Goal: Information Seeking & Learning: Learn about a topic

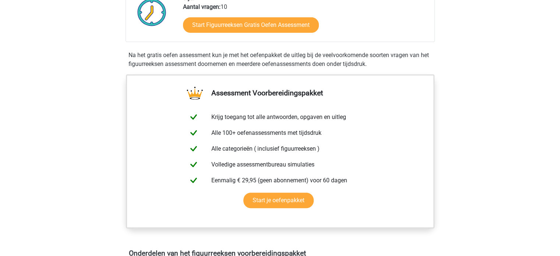
scroll to position [205, 0]
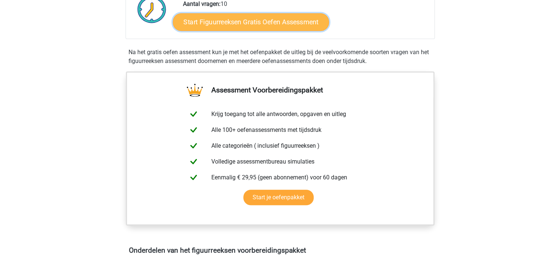
click at [249, 17] on link "Start Figuurreeksen Gratis Oefen Assessment" at bounding box center [251, 22] width 156 height 18
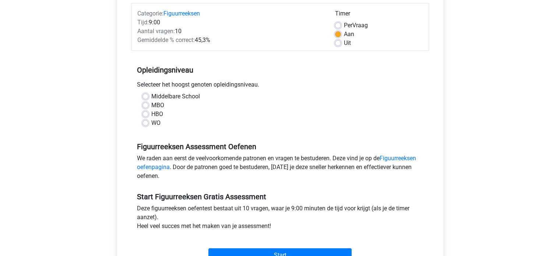
scroll to position [93, 0]
click at [151, 114] on label "HBO" at bounding box center [157, 114] width 12 height 9
click at [147, 114] on input "HBO" at bounding box center [146, 113] width 6 height 7
radio input "true"
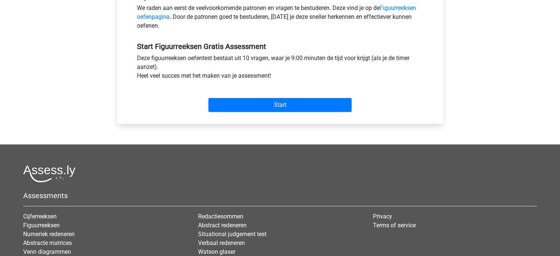
drag, startPoint x: 307, startPoint y: 159, endPoint x: 285, endPoint y: 156, distance: 22.0
click at [285, 156] on footer "Assessments Cijferreeksen Figuurreeksen Numeriek redeneren Abstracte matrices V…" at bounding box center [280, 241] width 560 height 194
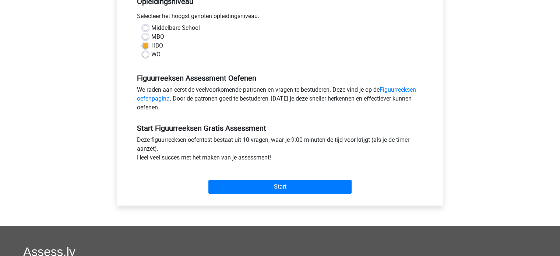
scroll to position [161, 0]
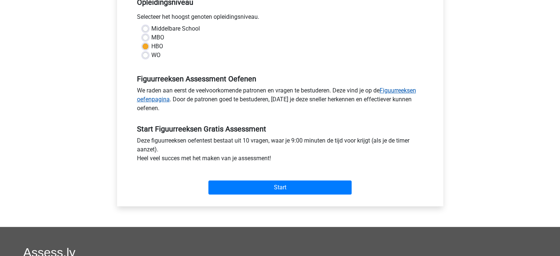
click at [403, 88] on link "Figuurreeksen oefenpagina" at bounding box center [276, 95] width 279 height 16
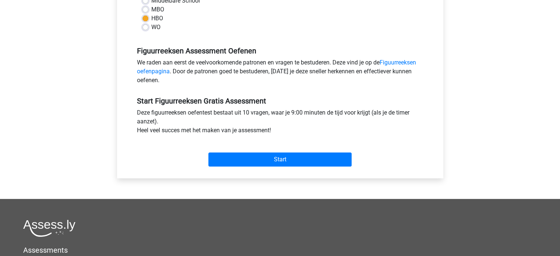
scroll to position [190, 0]
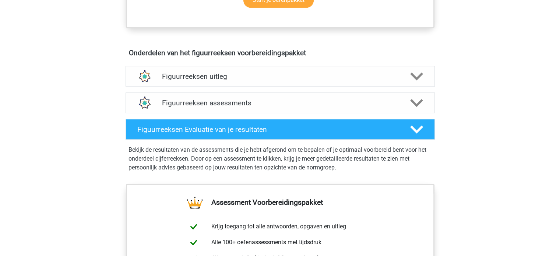
scroll to position [396, 0]
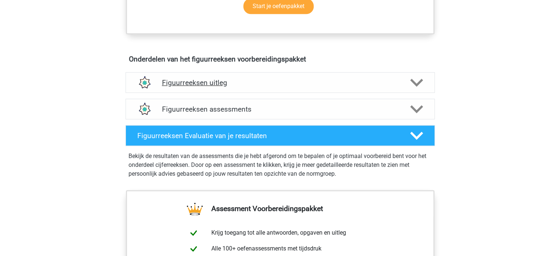
click at [227, 90] on div "Figuurreeksen uitleg" at bounding box center [280, 82] width 309 height 21
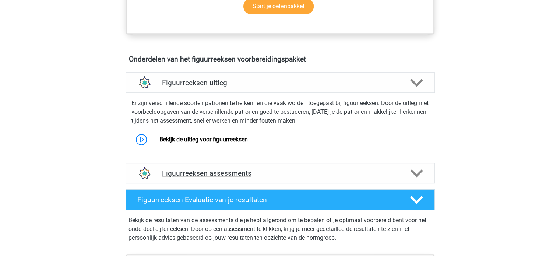
click at [234, 173] on h4 "Figuurreeksen assessments" at bounding box center [280, 173] width 236 height 8
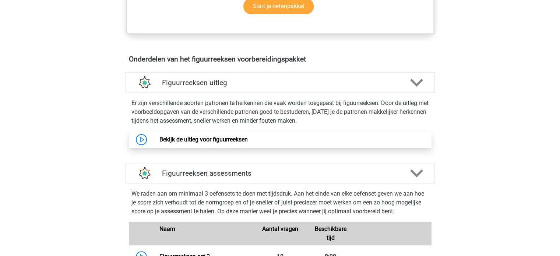
click at [215, 136] on link "Bekijk de uitleg voor figuurreeksen" at bounding box center [203, 139] width 88 height 7
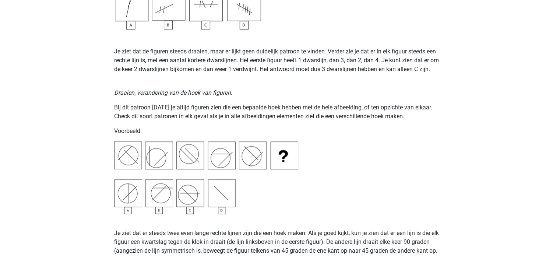
scroll to position [855, 0]
